Goal: Check status: Check status

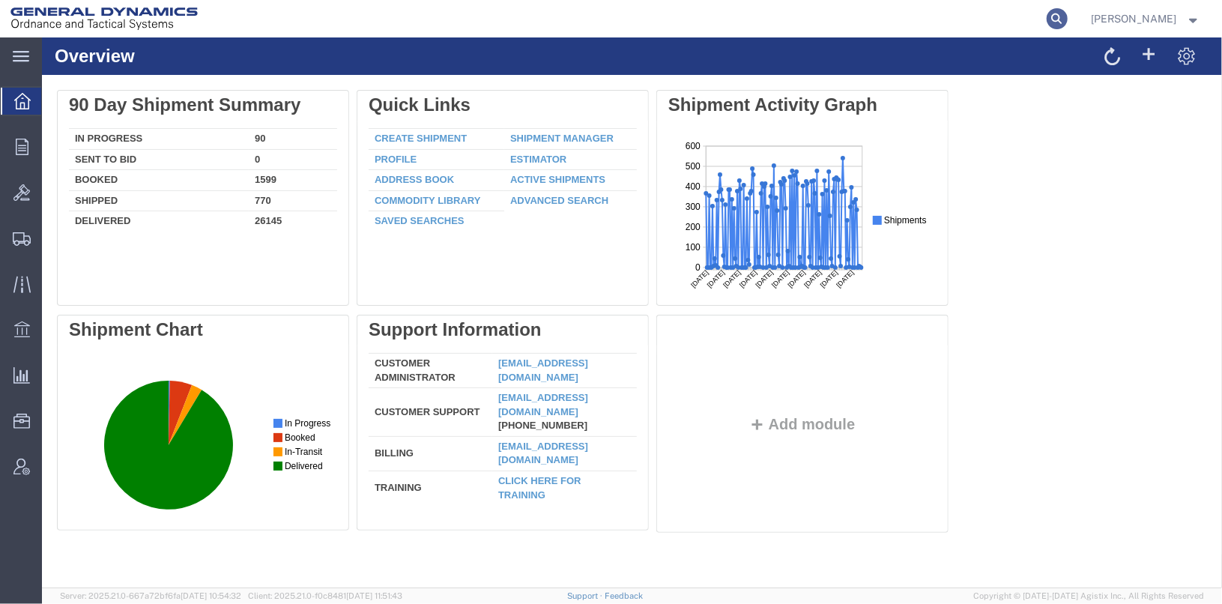
click at [1068, 20] on icon at bounding box center [1057, 18] width 21 height 21
type input "25453"
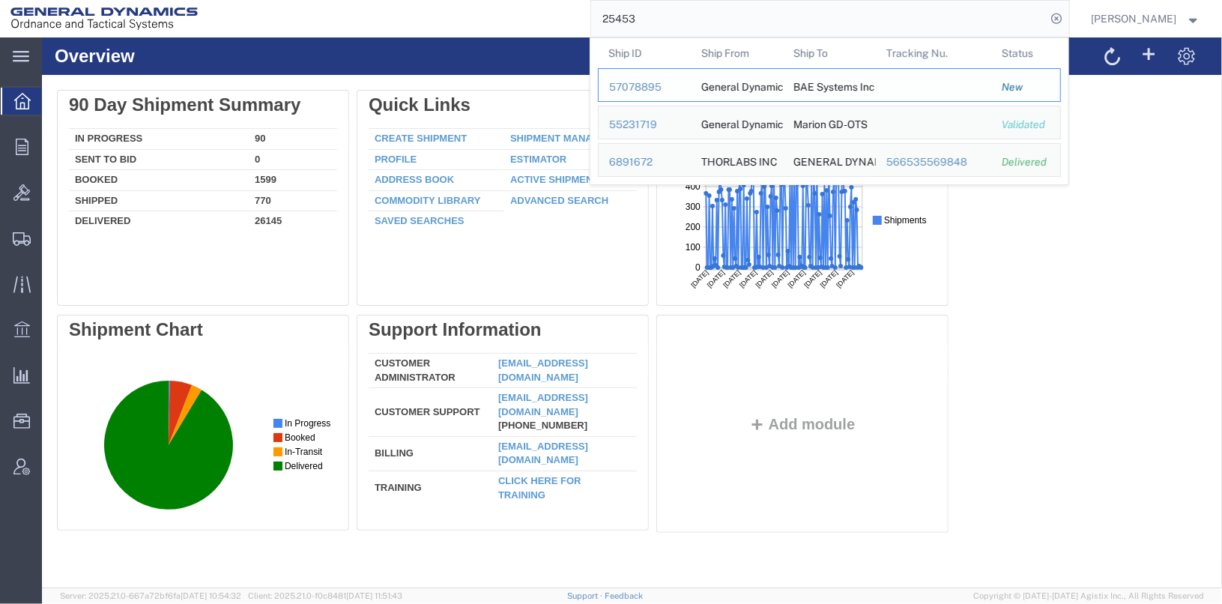
click at [660, 93] on div "57078895" at bounding box center [644, 87] width 71 height 16
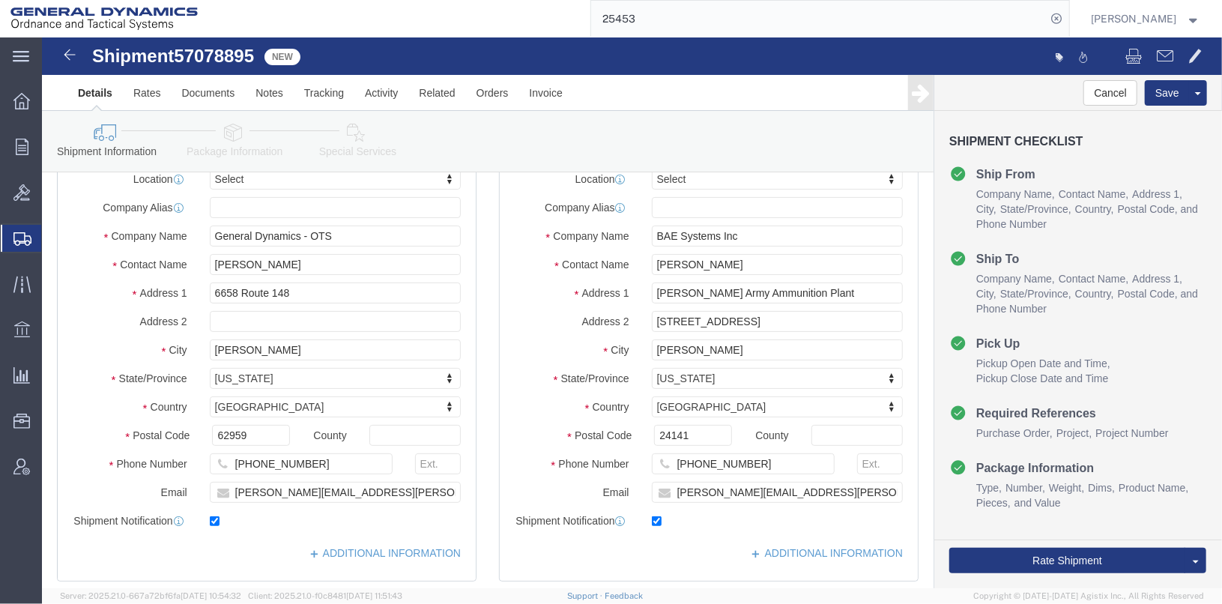
select select
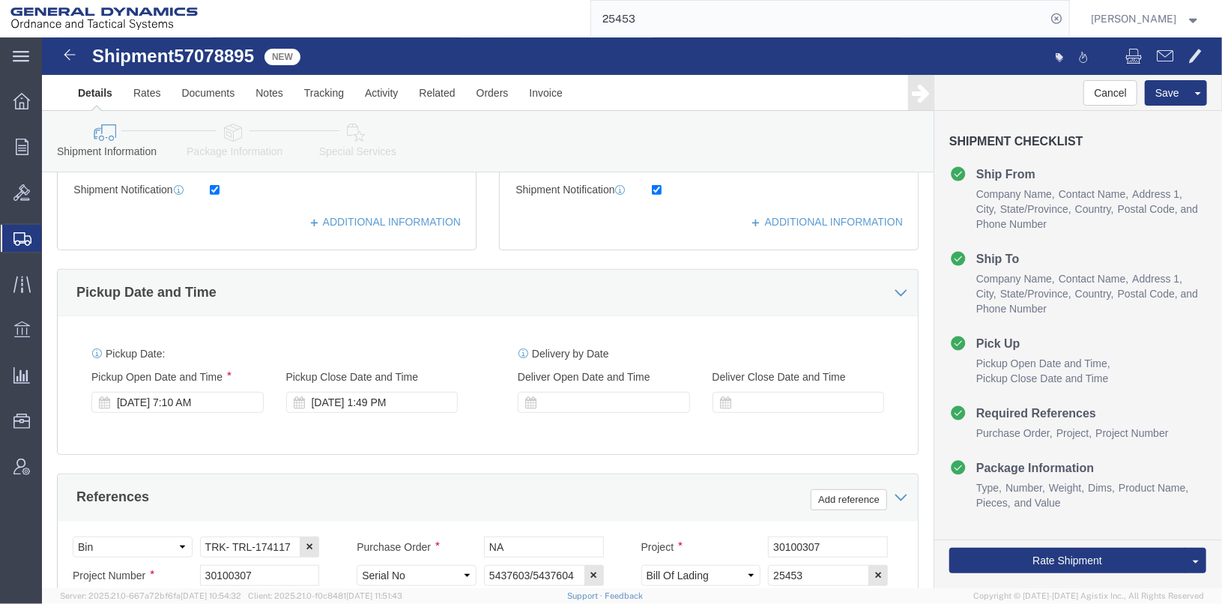
scroll to position [599, 0]
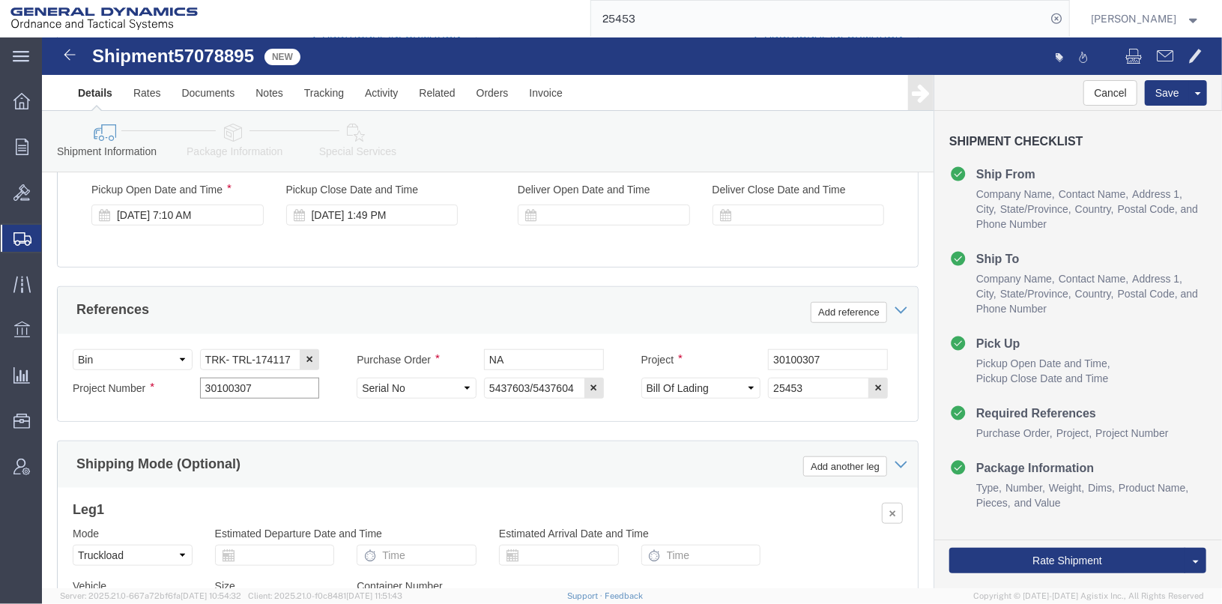
drag, startPoint x: 228, startPoint y: 358, endPoint x: 141, endPoint y: 360, distance: 86.9
click div "Project Number 30100307"
